Goal: Transaction & Acquisition: Purchase product/service

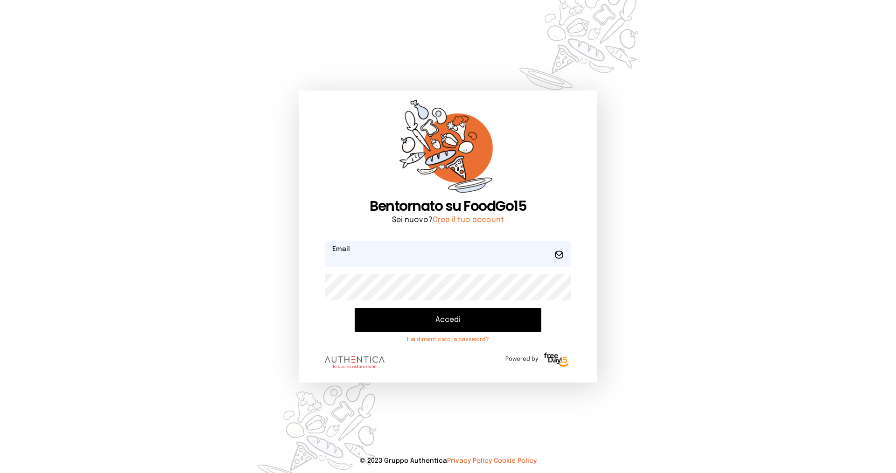
type input "**********"
click at [446, 321] on button "Accedi" at bounding box center [448, 320] width 187 height 24
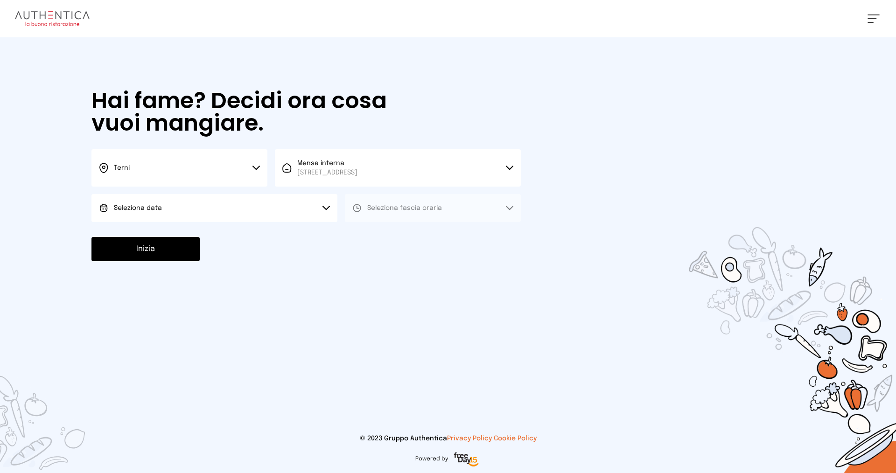
click at [329, 210] on icon at bounding box center [326, 208] width 7 height 5
click at [316, 208] on button "Seleziona data" at bounding box center [214, 208] width 246 height 28
click at [322, 209] on button "Seleziona data" at bounding box center [214, 208] width 246 height 28
click at [296, 230] on li "[DATE], [DATE]" at bounding box center [214, 234] width 246 height 24
click at [429, 212] on span "Seleziona fascia oraria" at bounding box center [404, 207] width 75 height 9
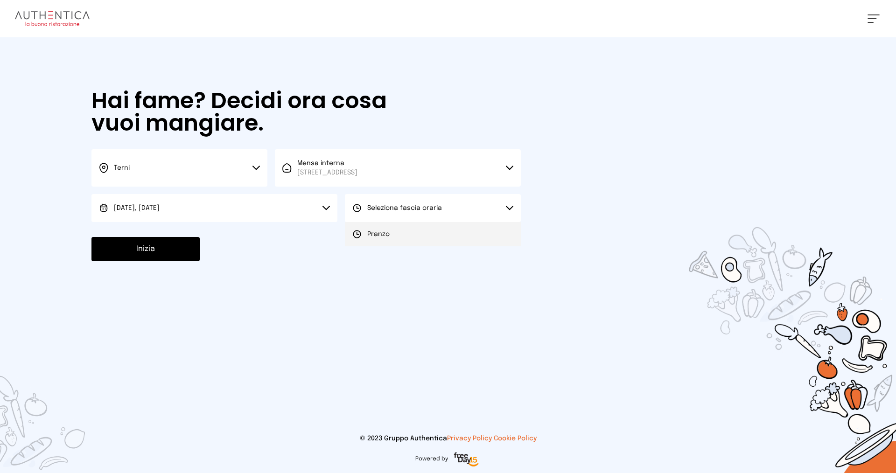
click at [427, 233] on li "Pranzo" at bounding box center [433, 234] width 176 height 24
click at [158, 249] on button "Inizia" at bounding box center [145, 249] width 108 height 24
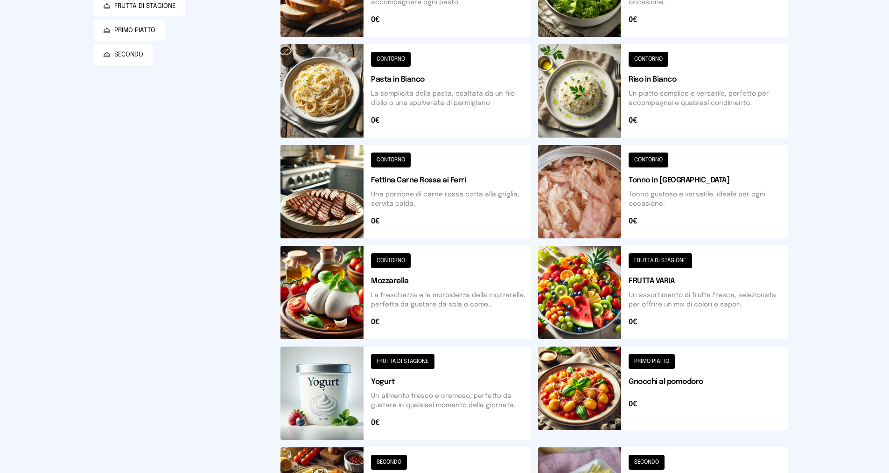
scroll to position [56, 0]
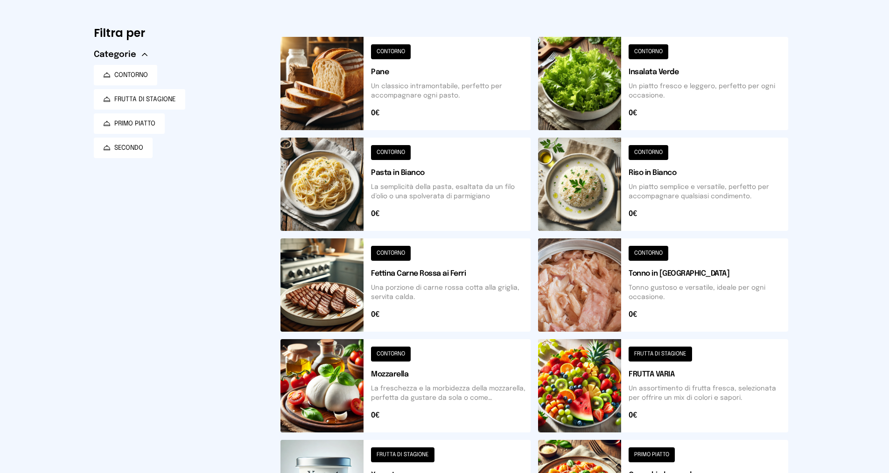
click at [662, 172] on button at bounding box center [663, 184] width 250 height 93
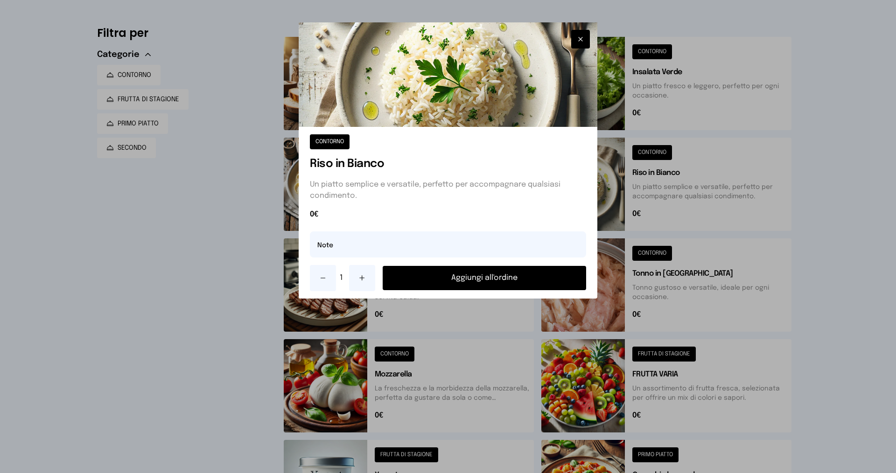
click at [456, 281] on button "Aggiungi all'ordine" at bounding box center [484, 278] width 203 height 24
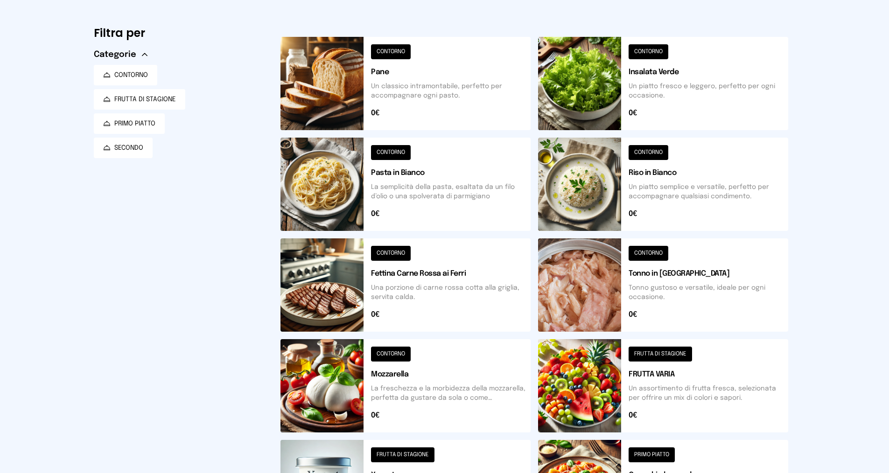
click at [655, 272] on button at bounding box center [663, 284] width 250 height 93
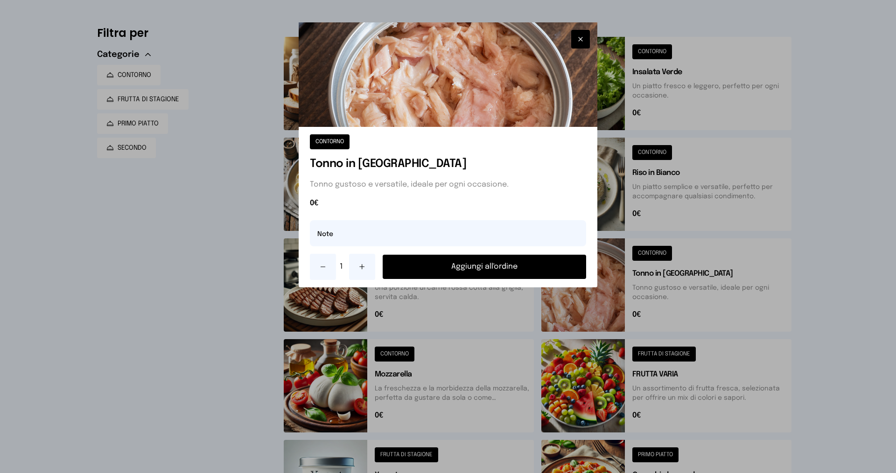
click at [529, 270] on button "Aggiungi all'ordine" at bounding box center [484, 267] width 203 height 24
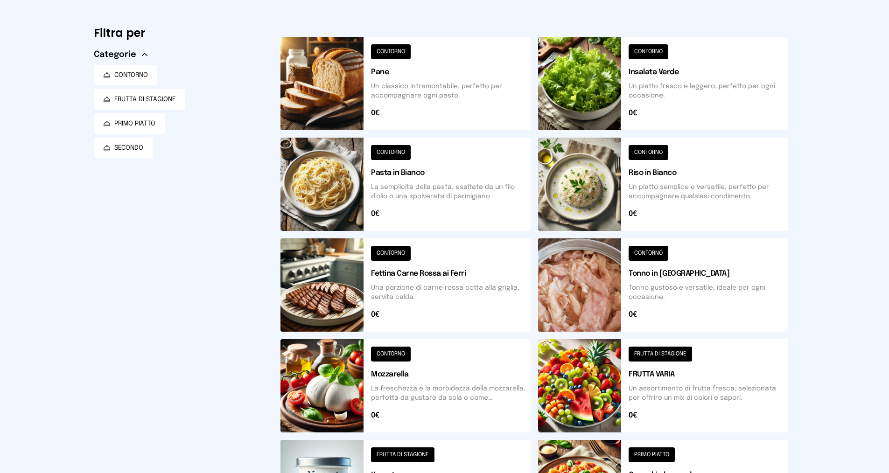
click at [648, 373] on button at bounding box center [663, 385] width 250 height 93
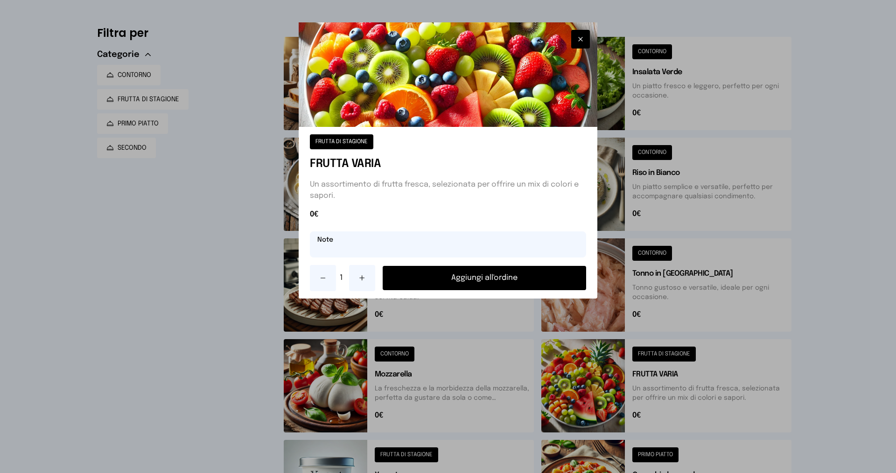
click at [374, 254] on input "text" at bounding box center [448, 244] width 276 height 26
type input "**********"
click at [476, 275] on button "Aggiungi all'ordine" at bounding box center [484, 278] width 203 height 24
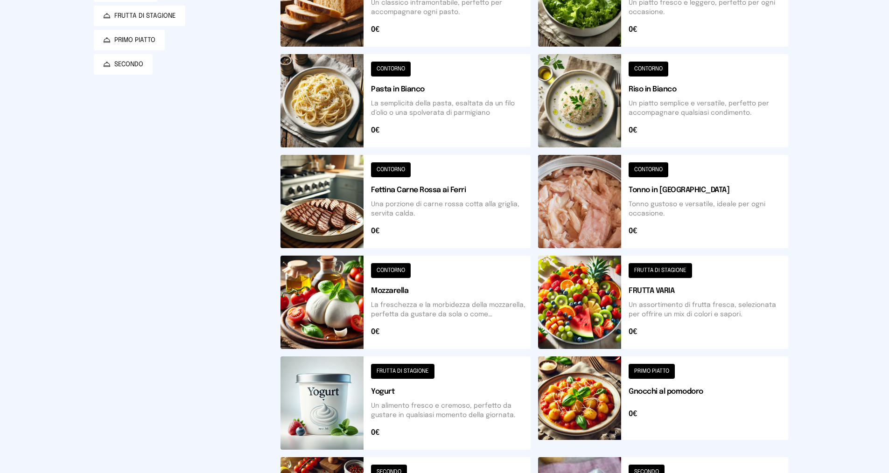
scroll to position [290, 0]
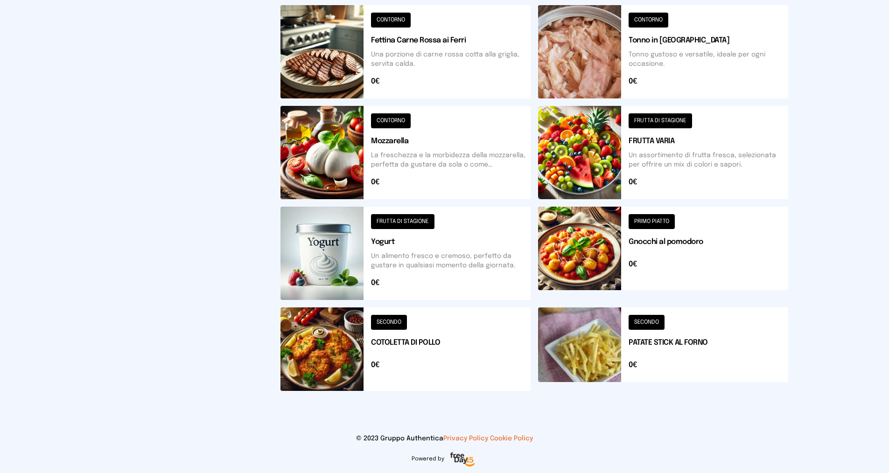
click at [384, 244] on button at bounding box center [406, 253] width 250 height 93
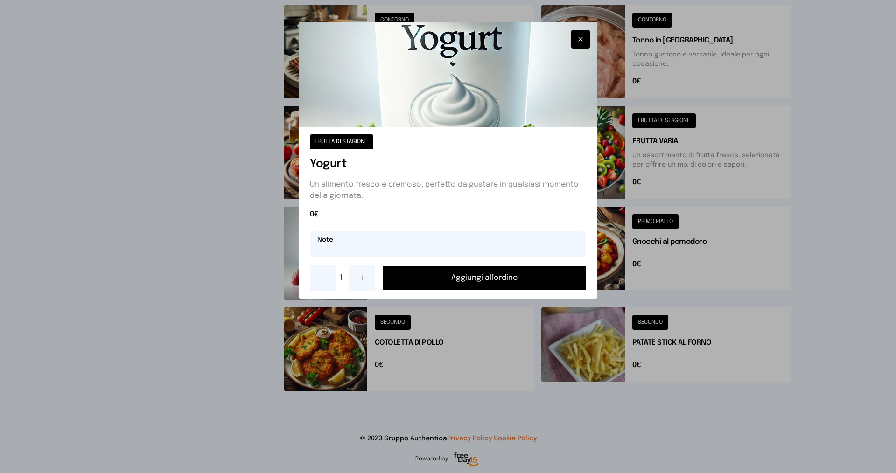
click at [382, 243] on input "text" at bounding box center [448, 244] width 276 height 26
type input "**********"
click at [491, 276] on button "Aggiungi all'ordine" at bounding box center [484, 278] width 203 height 24
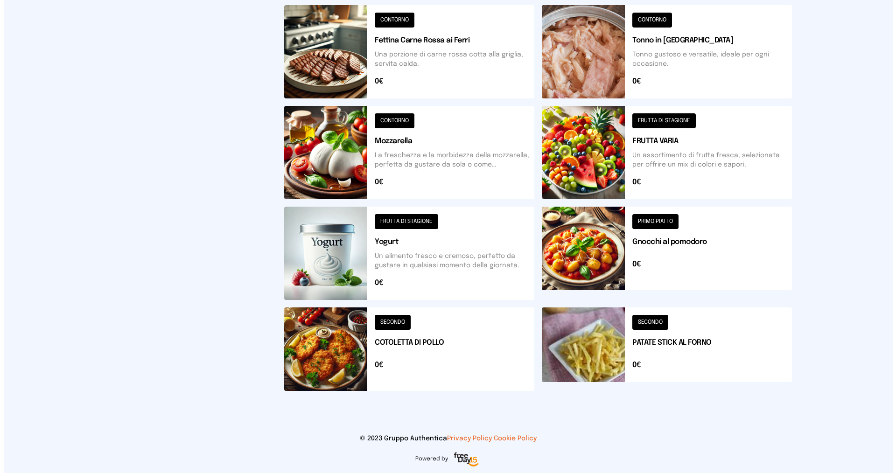
scroll to position [0, 0]
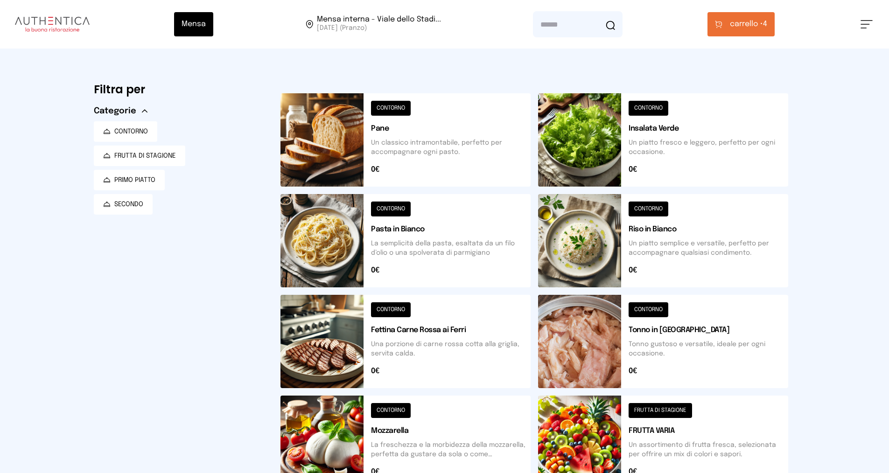
click at [727, 22] on button "carrello • 4" at bounding box center [741, 24] width 67 height 24
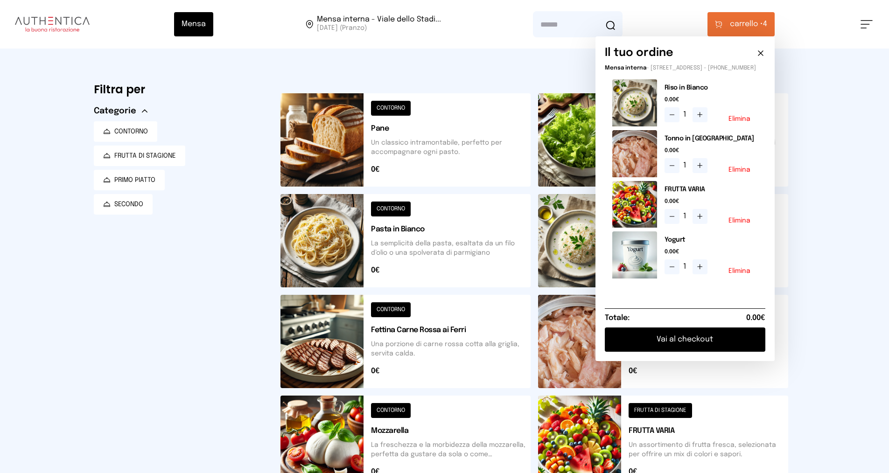
click at [665, 346] on button "Vai al checkout" at bounding box center [685, 340] width 161 height 24
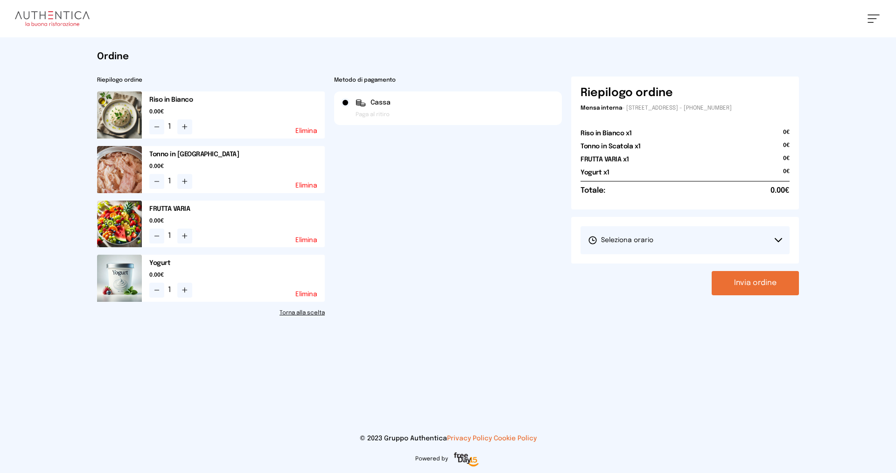
click at [620, 246] on button "Seleziona orario" at bounding box center [685, 240] width 209 height 28
click at [623, 264] on span "1° Turno (13:00 - 15:00)" at bounding box center [623, 266] width 70 height 9
click at [763, 275] on button "Invia ordine" at bounding box center [755, 283] width 87 height 24
